Goal: Information Seeking & Learning: Learn about a topic

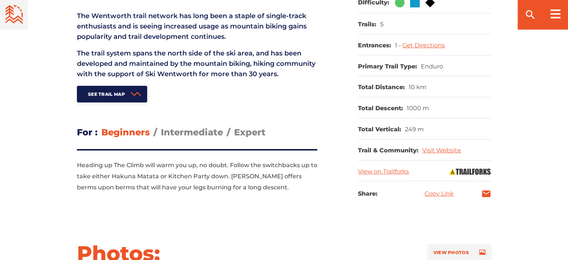
scroll to position [351, 0]
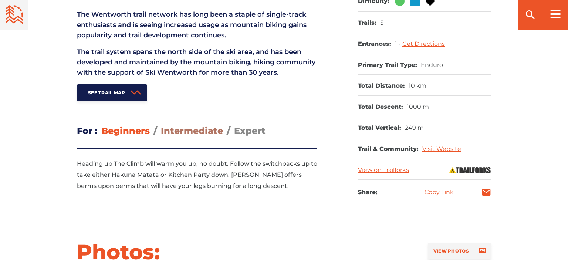
click at [189, 136] on span "Intermediate" at bounding box center [192, 130] width 62 height 11
click at [161, 125] on input "Intermediate" at bounding box center [161, 125] width 0 height 0
click at [133, 136] on span "Beginners" at bounding box center [125, 130] width 48 height 11
click at [101, 125] on input "Beginners" at bounding box center [101, 125] width 0 height 0
click at [178, 136] on span "Intermediate" at bounding box center [192, 130] width 62 height 11
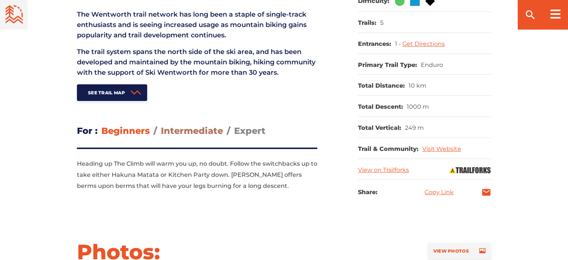
click at [161, 125] on input "Intermediate" at bounding box center [161, 125] width 0 height 0
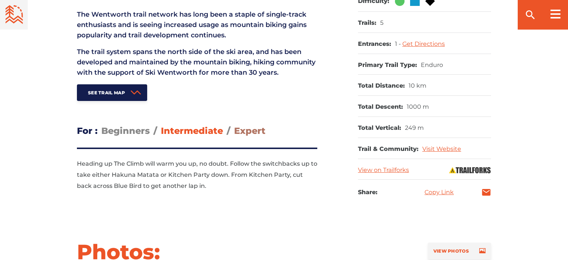
click at [251, 136] on span "Expert" at bounding box center [249, 130] width 31 height 11
click at [234, 125] on input "Expert" at bounding box center [234, 125] width 0 height 0
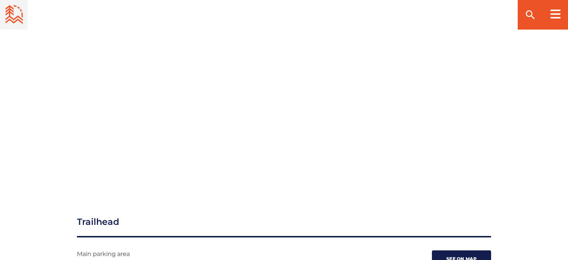
scroll to position [820, 0]
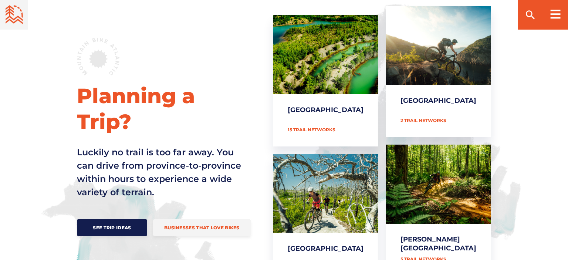
scroll to position [312, 0]
click at [337, 188] on link "[GEOGRAPHIC_DATA]" at bounding box center [325, 219] width 105 height 131
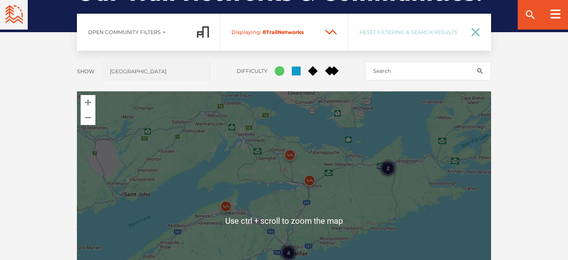
scroll to position [625, 0]
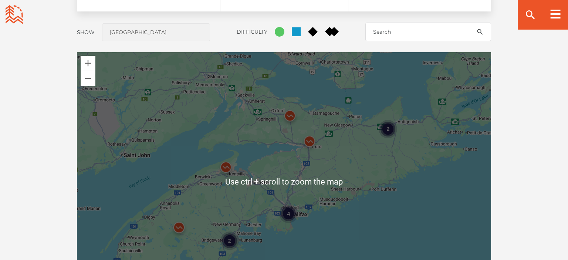
click at [390, 127] on div "2" at bounding box center [388, 129] width 18 height 18
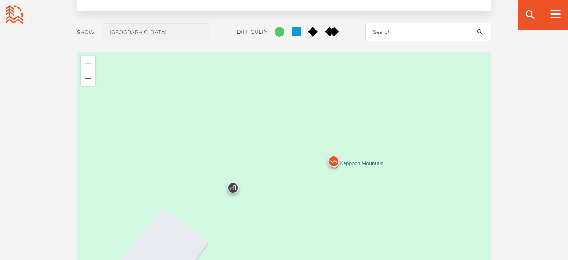
click at [334, 161] on img at bounding box center [334, 163] width 22 height 22
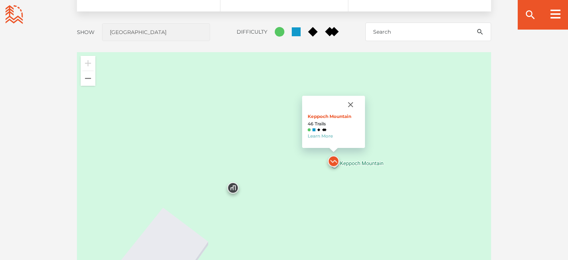
click at [351, 163] on div "Keppoch Mountain 46 Trails Learn More" at bounding box center [284, 181] width 414 height 259
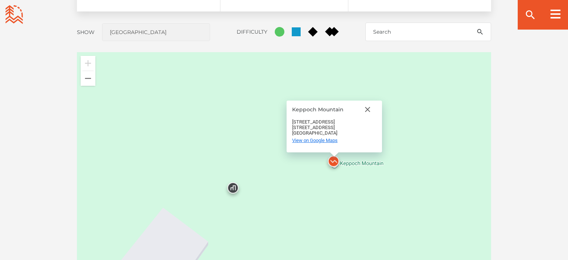
click at [327, 138] on span "View on Google Maps" at bounding box center [315, 141] width 46 height 6
click at [368, 108] on button "Close" at bounding box center [368, 110] width 18 height 18
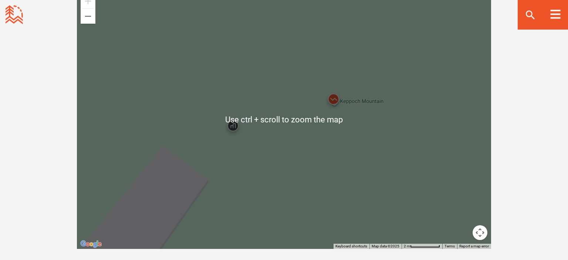
scroll to position [703, 0]
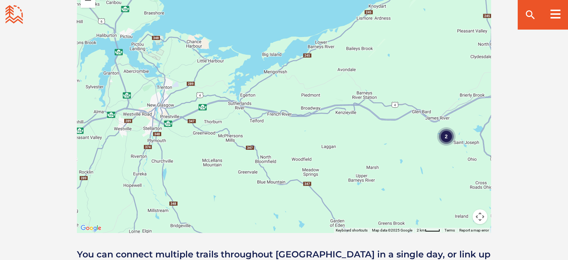
drag, startPoint x: 226, startPoint y: 184, endPoint x: 370, endPoint y: 145, distance: 148.6
click at [370, 145] on div "2" at bounding box center [284, 103] width 414 height 259
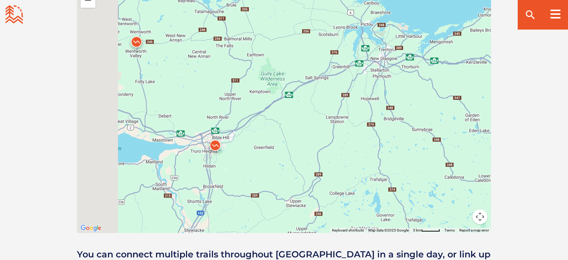
drag, startPoint x: 205, startPoint y: 190, endPoint x: 349, endPoint y: 112, distance: 164.2
click at [350, 112] on div "2" at bounding box center [284, 103] width 414 height 259
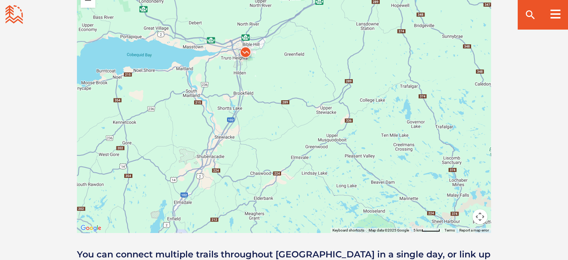
drag, startPoint x: 273, startPoint y: 168, endPoint x: 294, endPoint y: 81, distance: 89.7
click at [294, 81] on div "2" at bounding box center [284, 103] width 414 height 259
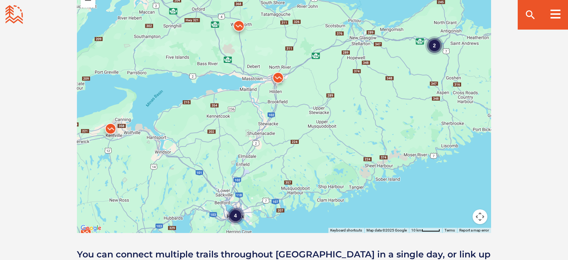
click at [278, 79] on img at bounding box center [278, 79] width 22 height 22
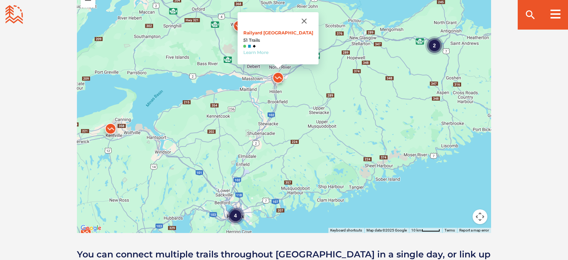
click at [263, 53] on link "Learn More" at bounding box center [255, 53] width 25 height 6
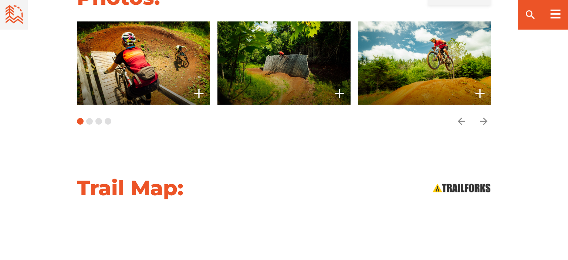
scroll to position [703, 0]
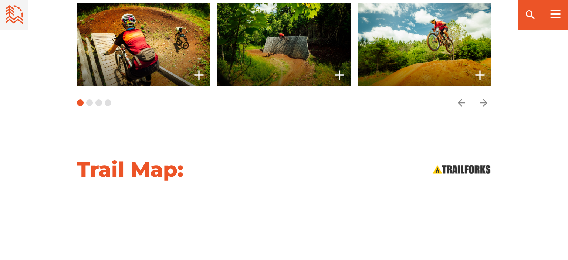
click at [54, 156] on div "Trail Map:" at bounding box center [284, 169] width 518 height 26
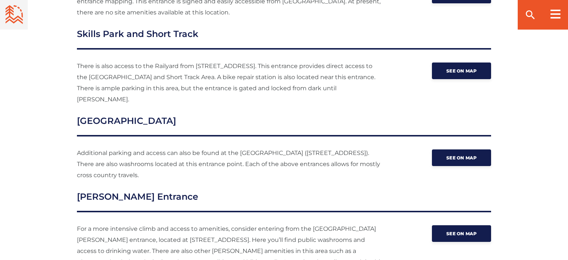
scroll to position [1172, 0]
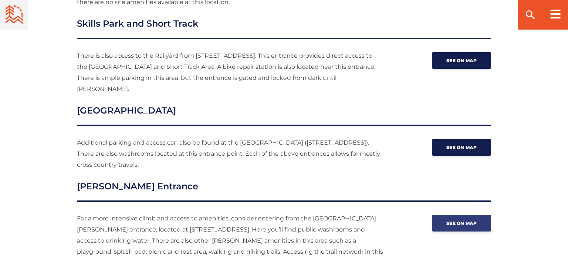
click at [466, 220] on span "See on map" at bounding box center [462, 223] width 30 height 6
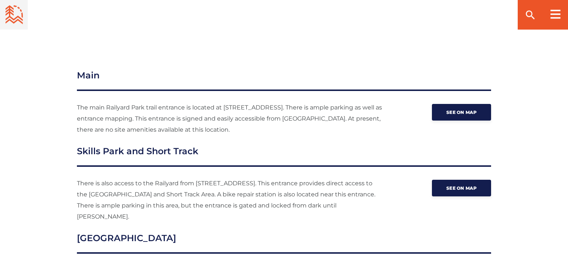
scroll to position [1055, 0]
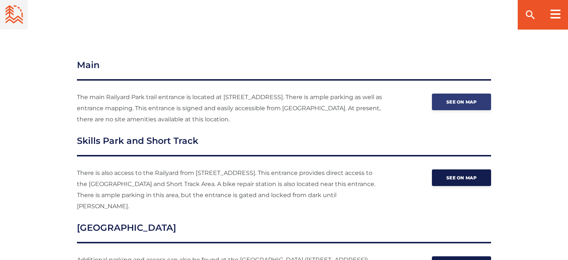
click at [461, 99] on span "See on map" at bounding box center [462, 102] width 30 height 6
click at [448, 99] on span "See on map" at bounding box center [462, 102] width 30 height 6
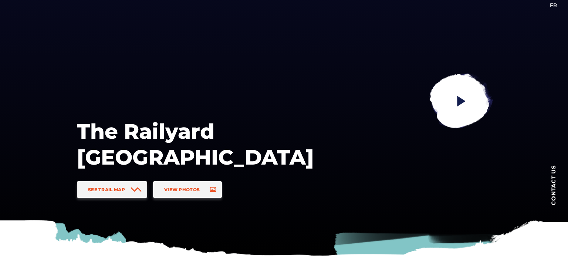
scroll to position [0, 0]
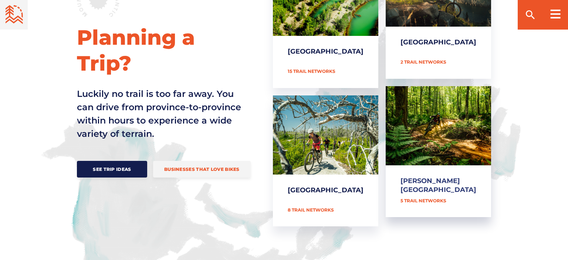
scroll to position [391, 0]
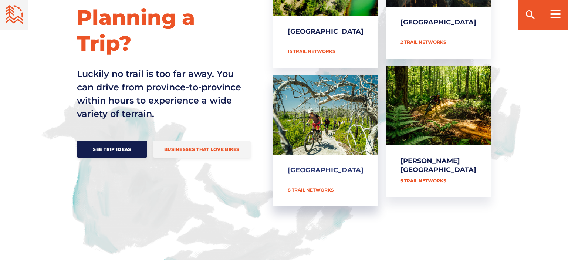
click at [340, 154] on link "[GEOGRAPHIC_DATA]" at bounding box center [325, 140] width 105 height 131
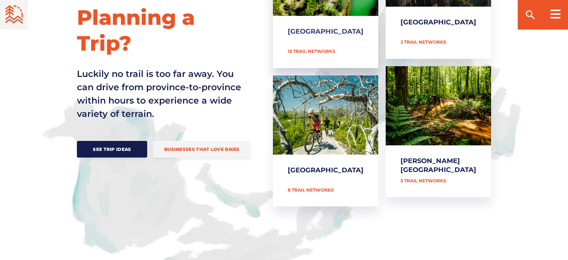
click at [360, 38] on link "[GEOGRAPHIC_DATA]" at bounding box center [325, 2] width 105 height 131
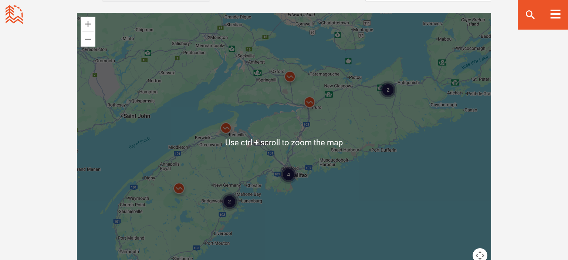
scroll to position [703, 0]
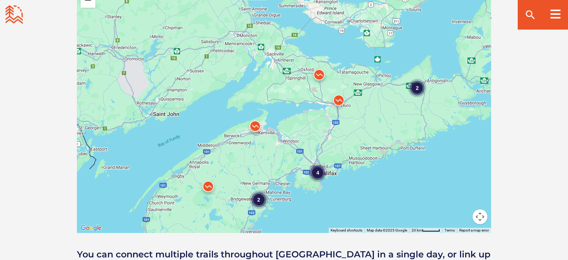
drag, startPoint x: 331, startPoint y: 94, endPoint x: 362, endPoint y: 133, distance: 49.7
click at [362, 133] on div "4 2 2" at bounding box center [284, 103] width 414 height 259
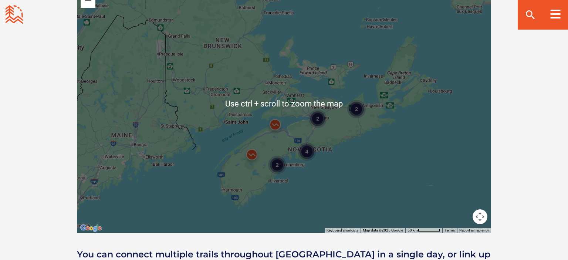
scroll to position [430, 0]
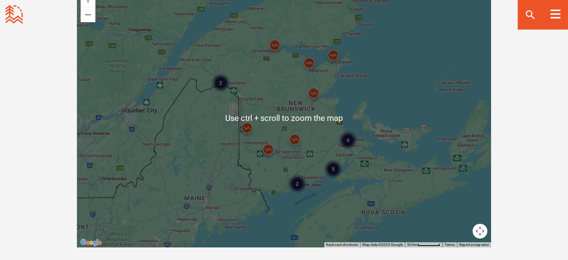
scroll to position [703, 0]
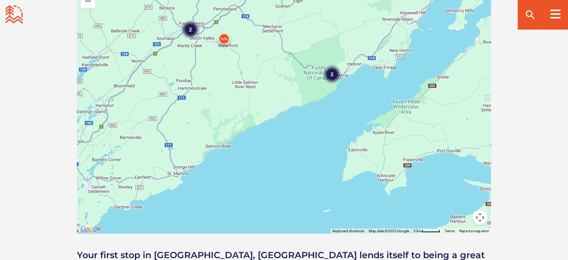
drag, startPoint x: 409, startPoint y: 46, endPoint x: 316, endPoint y: 74, distance: 97.0
click at [301, 71] on div "2 2 2" at bounding box center [284, 104] width 414 height 259
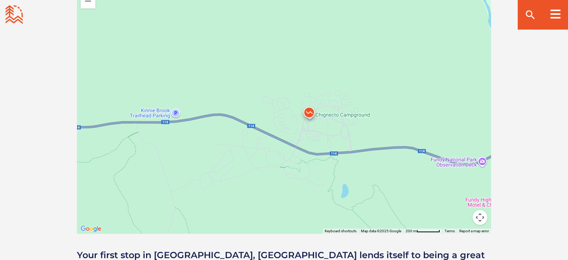
click at [309, 113] on img at bounding box center [309, 114] width 22 height 22
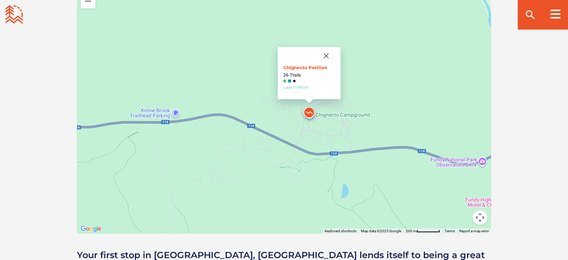
click at [299, 88] on link "Learn More" at bounding box center [295, 87] width 25 height 6
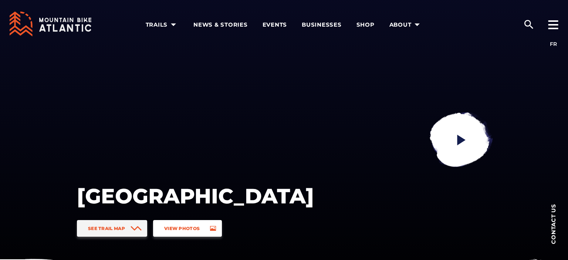
click at [196, 230] on span "View Photos" at bounding box center [182, 229] width 36 height 6
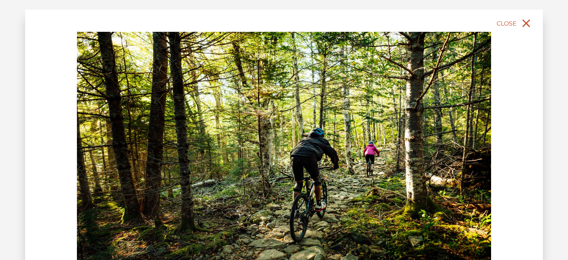
click at [508, 21] on span "Close" at bounding box center [507, 23] width 20 height 7
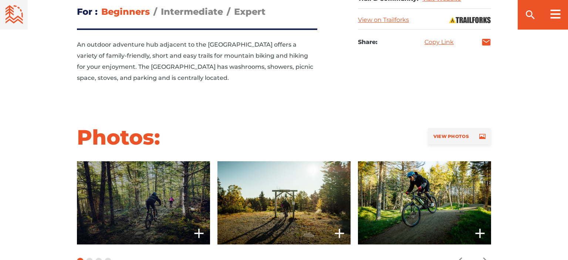
scroll to position [469, 0]
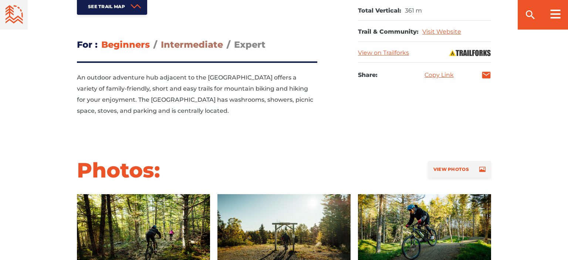
click at [184, 41] on span "Intermediate" at bounding box center [192, 44] width 62 height 11
click at [161, 39] on input "Intermediate" at bounding box center [161, 39] width 0 height 0
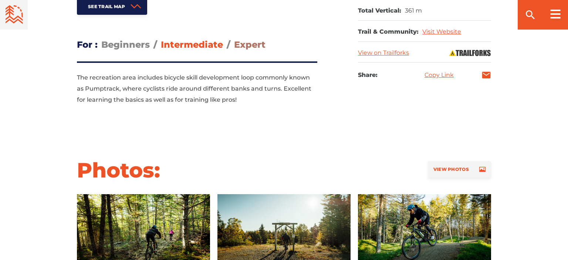
click at [243, 44] on span "Expert" at bounding box center [249, 44] width 31 height 11
click at [234, 39] on input "Expert" at bounding box center [234, 39] width 0 height 0
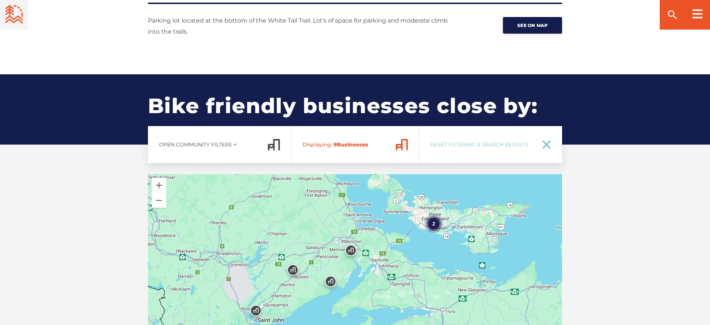
scroll to position [1236, 0]
